Goal: Register for event/course

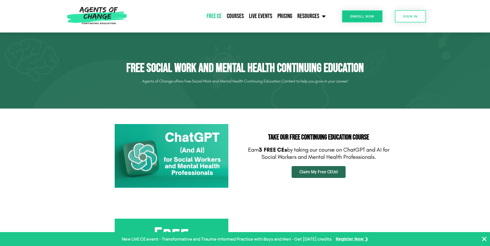
click at [337, 176] on link "Claim My Free CEUs!" at bounding box center [319, 172] width 54 height 12
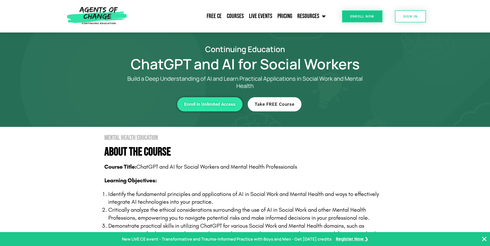
click at [270, 107] on span "Take FREE Course" at bounding box center [275, 104] width 40 height 4
